Goal: Task Accomplishment & Management: Complete application form

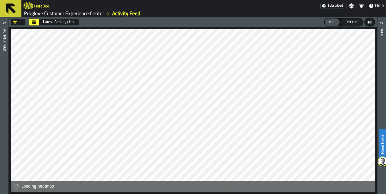
click at [173, 6] on div "WareBee" at bounding box center [172, 6] width 297 height 10
click at [15, 13] on icon at bounding box center [10, 8] width 13 height 13
click at [44, 6] on h2 "WareBee" at bounding box center [41, 5] width 15 height 5
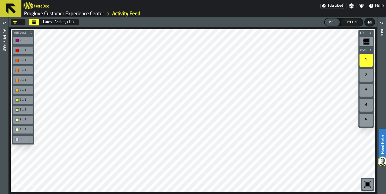
click at [6, 3] on icon at bounding box center [11, 8] width 10 height 10
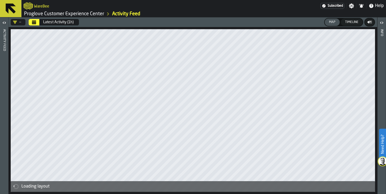
click at [8, 7] on icon at bounding box center [11, 8] width 10 height 10
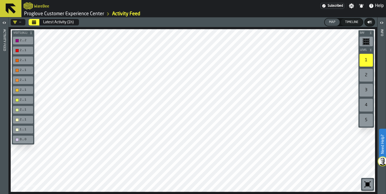
click at [13, 12] on icon at bounding box center [11, 8] width 10 height 10
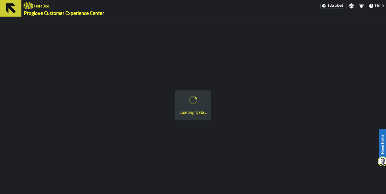
click at [43, 12] on link "Proglove Customer Experience Center" at bounding box center [64, 14] width 80 height 6
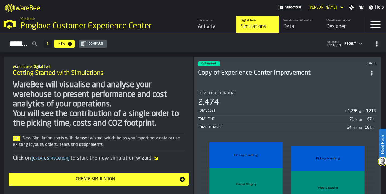
click at [49, 23] on div "Proglove Customer Experience Center" at bounding box center [92, 26] width 144 height 10
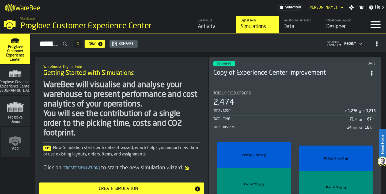
click at [10, 133] on icon "link-to-/wh/new" at bounding box center [15, 139] width 13 height 13
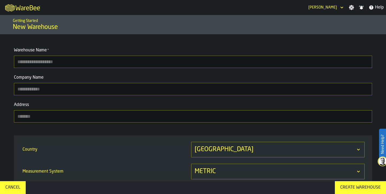
click at [44, 66] on input "Warehouse Name *" at bounding box center [193, 62] width 358 height 12
type input "*"
type input "**********"
type input "********"
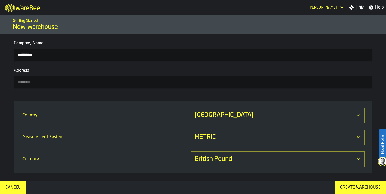
scroll to position [37, 0]
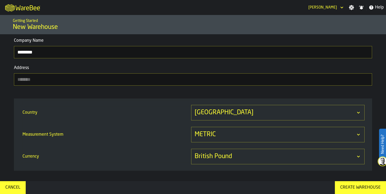
click at [227, 109] on div "[GEOGRAPHIC_DATA]" at bounding box center [274, 112] width 161 height 9
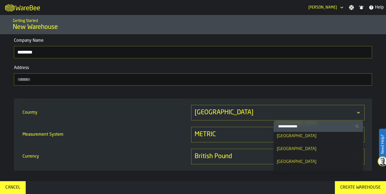
scroll to position [187, 0]
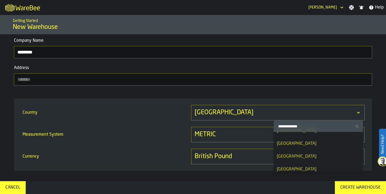
click at [370, 102] on div "Country [GEOGRAPHIC_DATA] Measurement System METRIC Currency British Pound" at bounding box center [193, 134] width 358 height 72
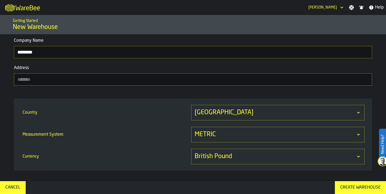
click at [203, 109] on div "[GEOGRAPHIC_DATA]" at bounding box center [274, 112] width 161 height 9
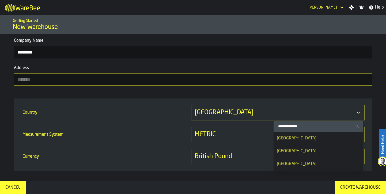
click at [333, 124] on input "Search Country" at bounding box center [318, 126] width 85 height 7
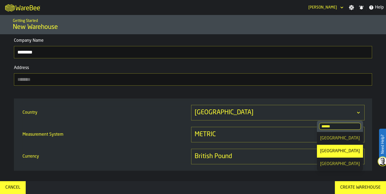
type input "******"
click at [334, 163] on div "[GEOGRAPHIC_DATA]" at bounding box center [340, 164] width 40 height 6
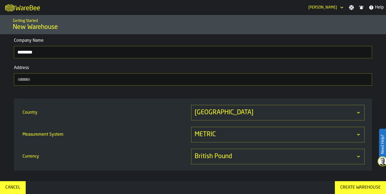
click at [225, 130] on div "METRIC" at bounding box center [277, 135] width 173 height 16
click at [344, 160] on div "IMPERIAL" at bounding box center [346, 161] width 28 height 6
click at [294, 158] on div "British Pound" at bounding box center [274, 156] width 161 height 9
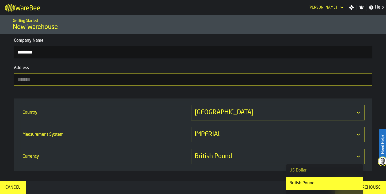
click at [320, 169] on div "US Dollar" at bounding box center [324, 170] width 70 height 6
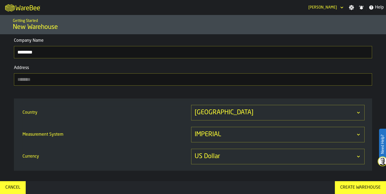
click at [344, 86] on section "**********" at bounding box center [193, 48] width 364 height 80
click at [232, 83] on input "Address" at bounding box center [193, 79] width 358 height 12
paste input "**********"
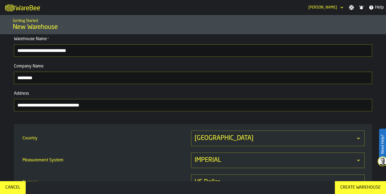
scroll to position [37, 0]
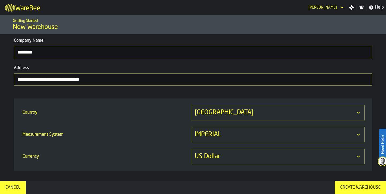
type input "**********"
click at [361, 187] on div "Create Warehouse" at bounding box center [360, 187] width 45 height 6
